Goal: Information Seeking & Learning: Learn about a topic

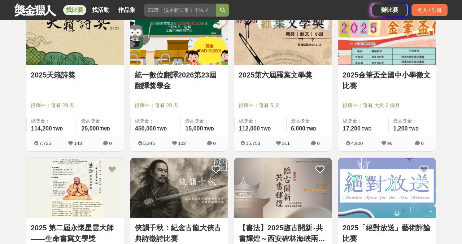
scroll to position [155, 0]
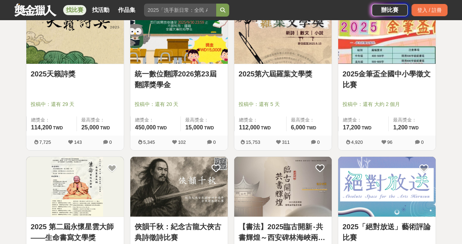
click at [283, 46] on img at bounding box center [283, 34] width 98 height 60
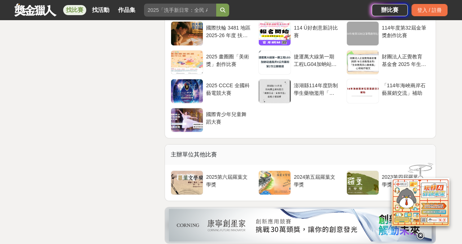
scroll to position [1505, 0]
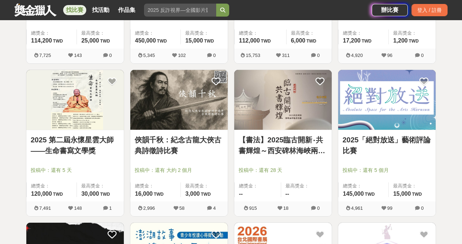
scroll to position [241, 0]
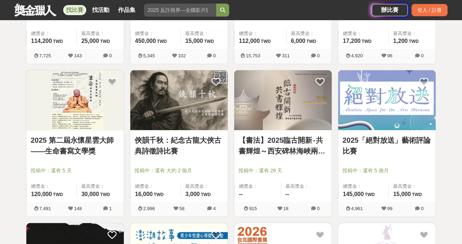
click at [82, 96] on img at bounding box center [75, 100] width 98 height 60
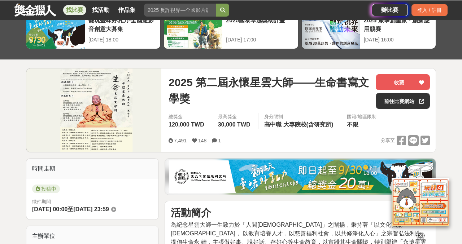
scroll to position [116, 0]
